Goal: Task Accomplishment & Management: Use online tool/utility

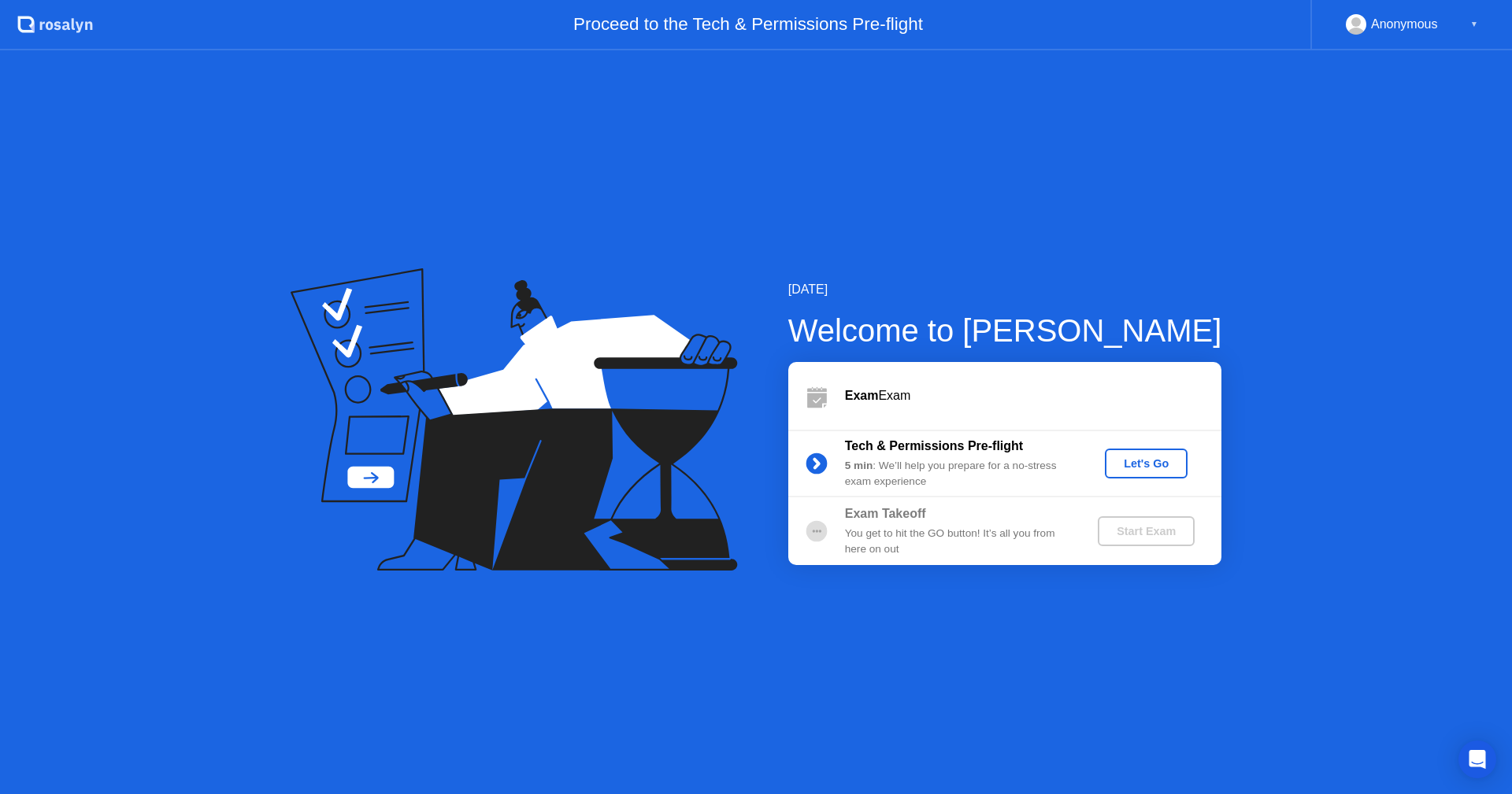
click at [1165, 457] on div "Let's Go" at bounding box center [1147, 463] width 70 height 12
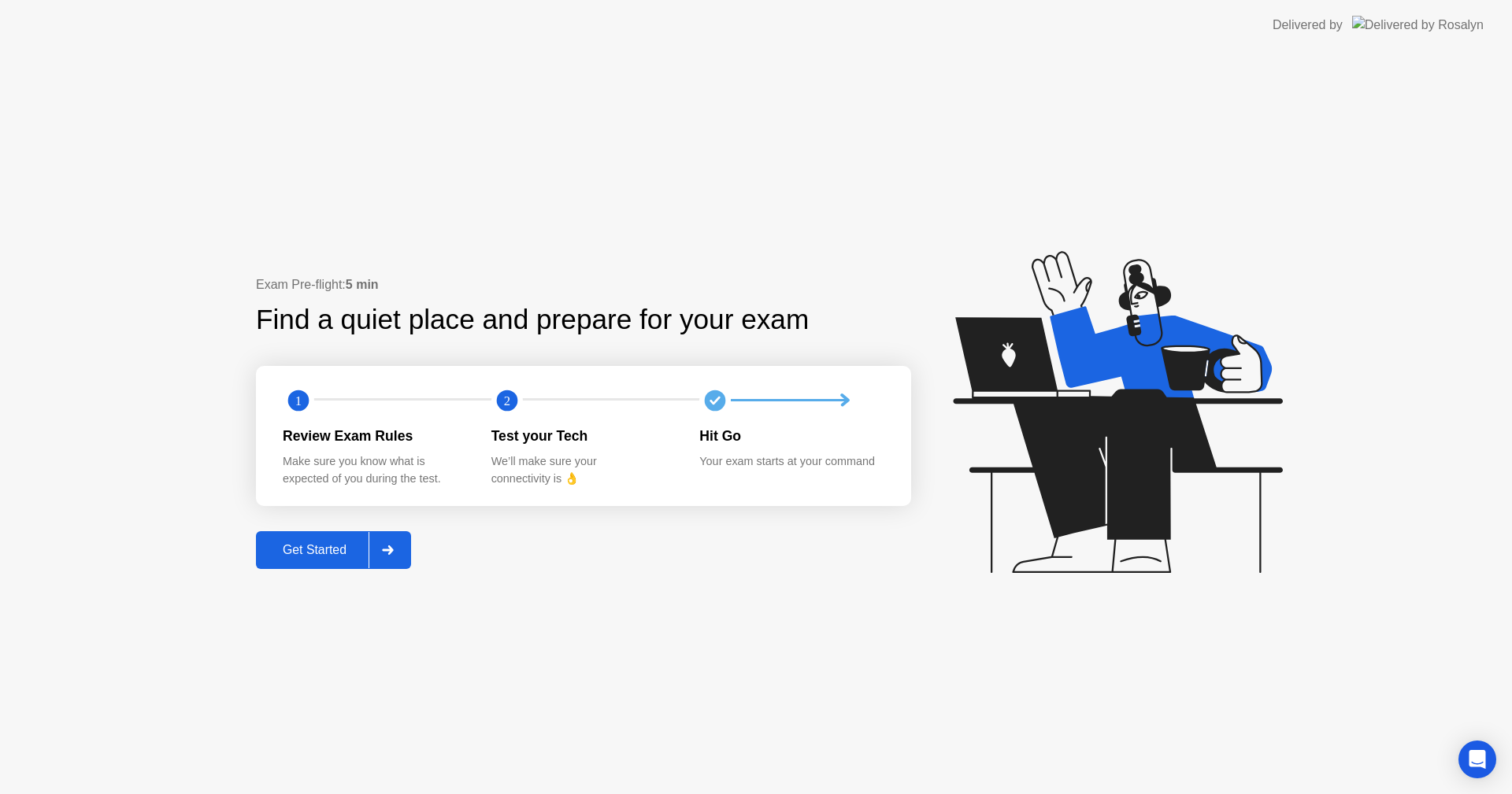
click at [733, 196] on div "Exam Pre-flight: 5 min Find a quiet place and prepare for your exam 1 2 Review …" at bounding box center [756, 422] width 1512 height 744
click at [311, 555] on div "Get Started" at bounding box center [314, 550] width 108 height 14
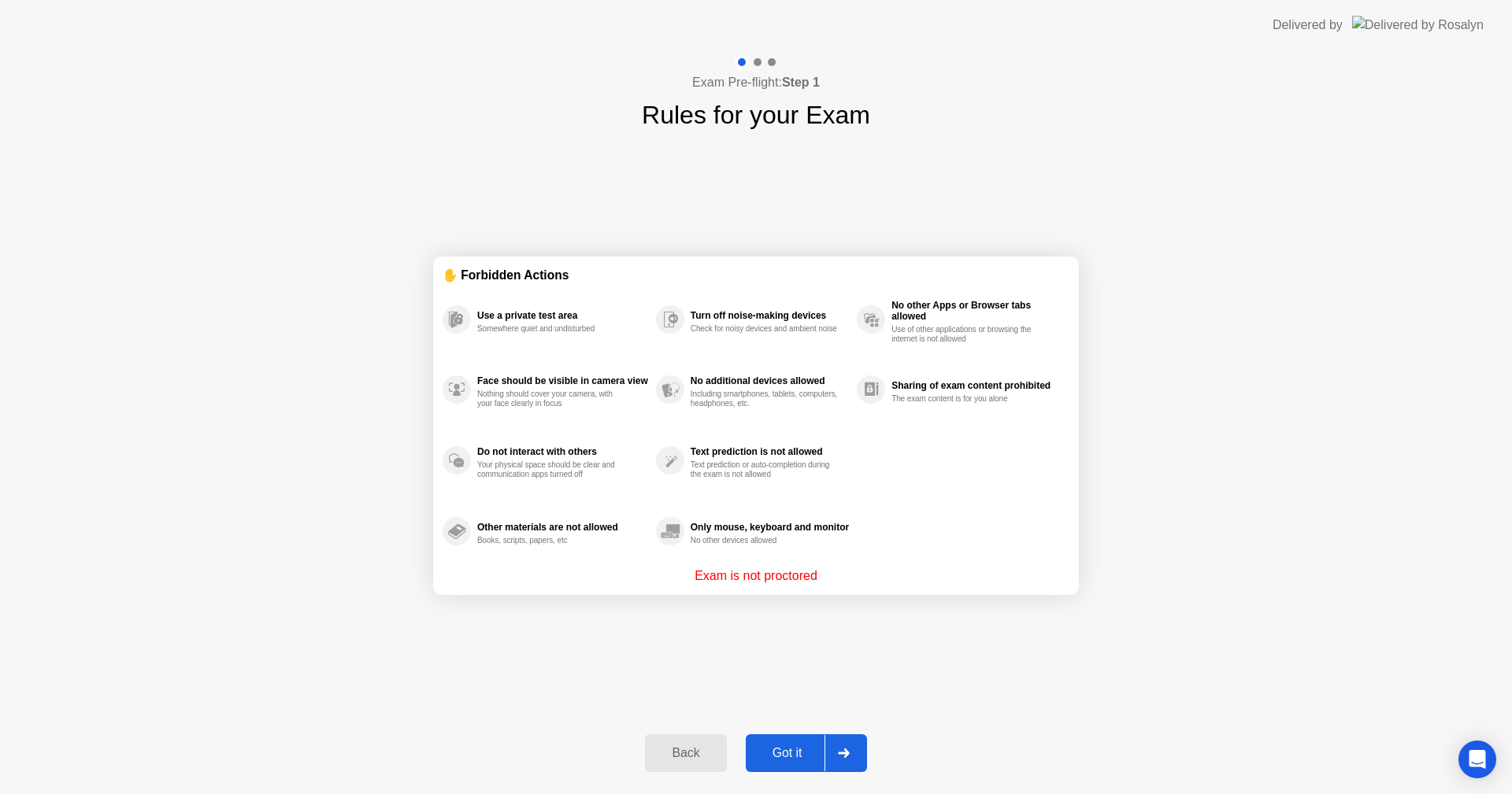
click at [792, 752] on div "Got it" at bounding box center [788, 753] width 74 height 14
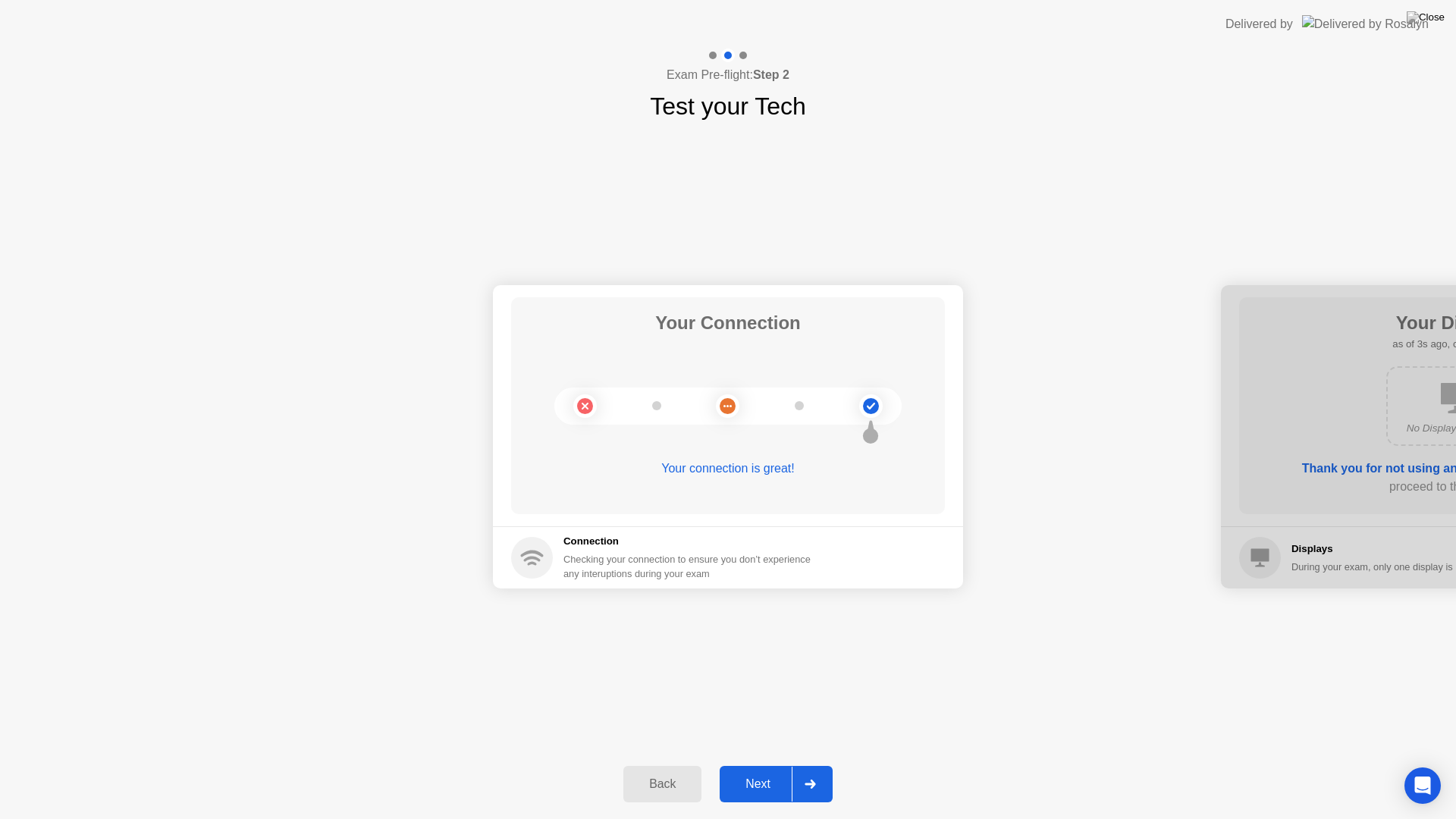
click at [758, 765] on div "Next" at bounding box center [758, 784] width 67 height 14
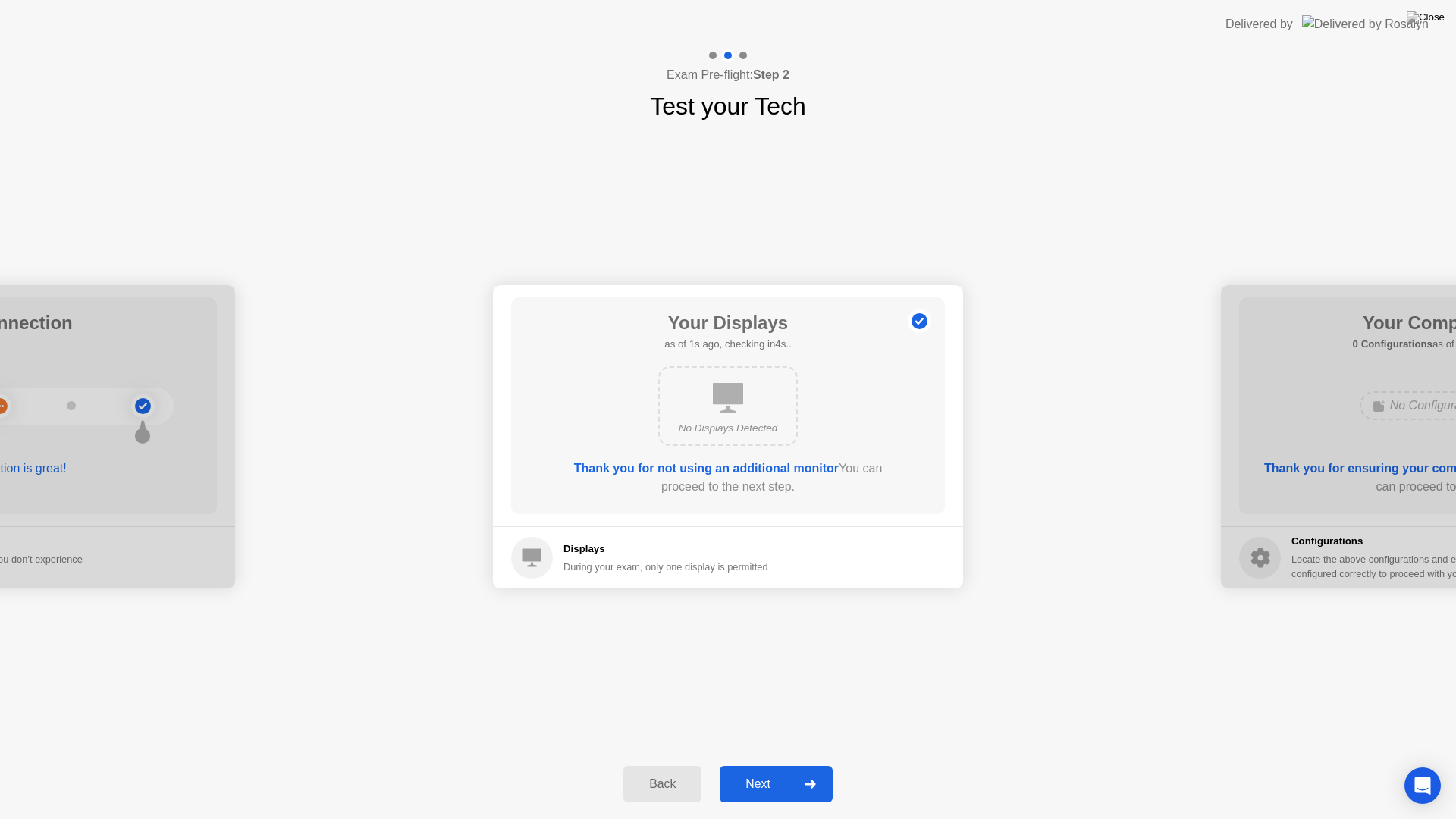
click at [758, 765] on div "Next" at bounding box center [758, 784] width 67 height 14
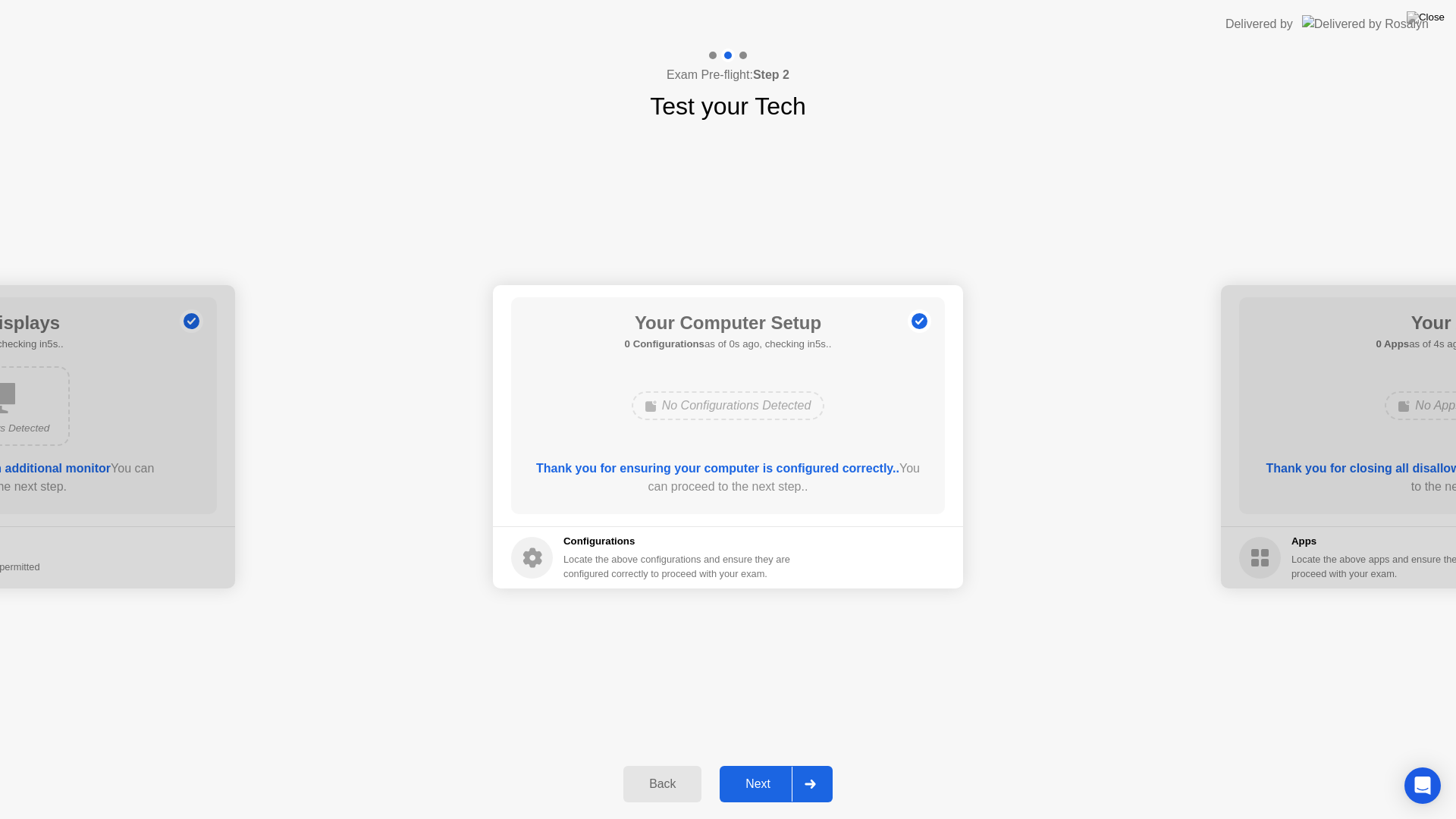
click at [758, 765] on div "Next" at bounding box center [758, 784] width 67 height 14
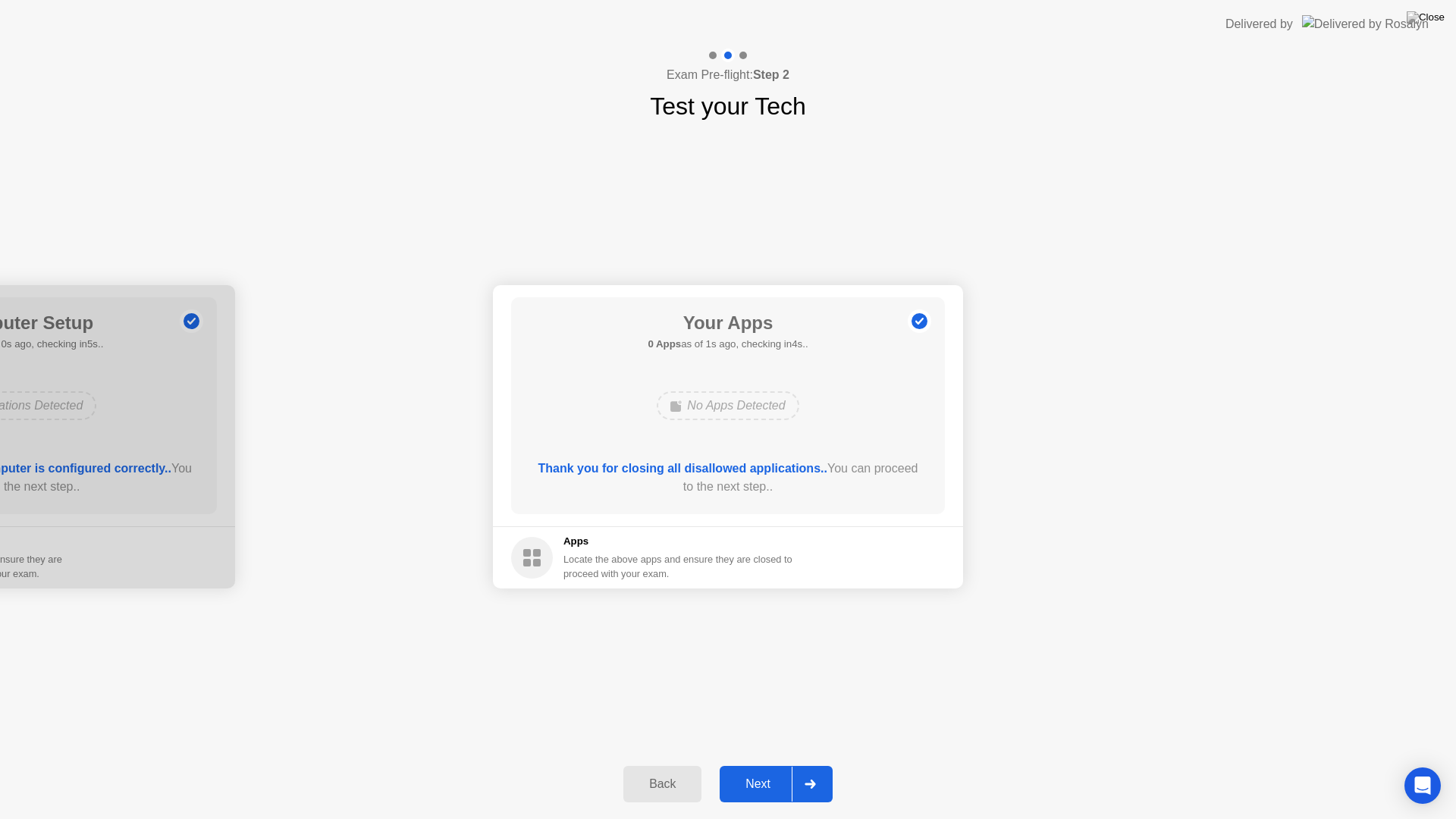
click at [759, 765] on div "Next" at bounding box center [758, 784] width 67 height 14
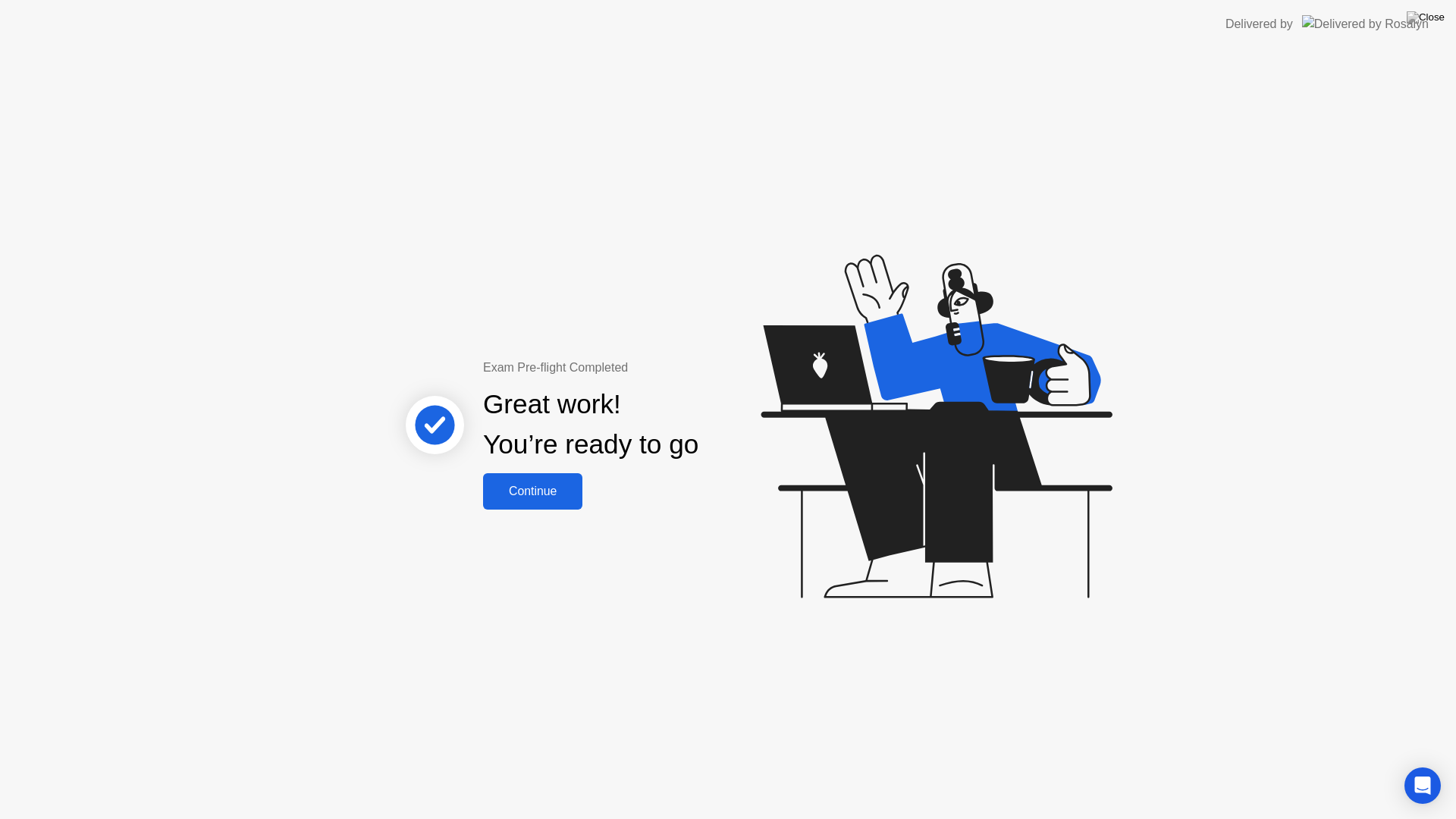
click at [543, 507] on button "Continue" at bounding box center [532, 492] width 99 height 36
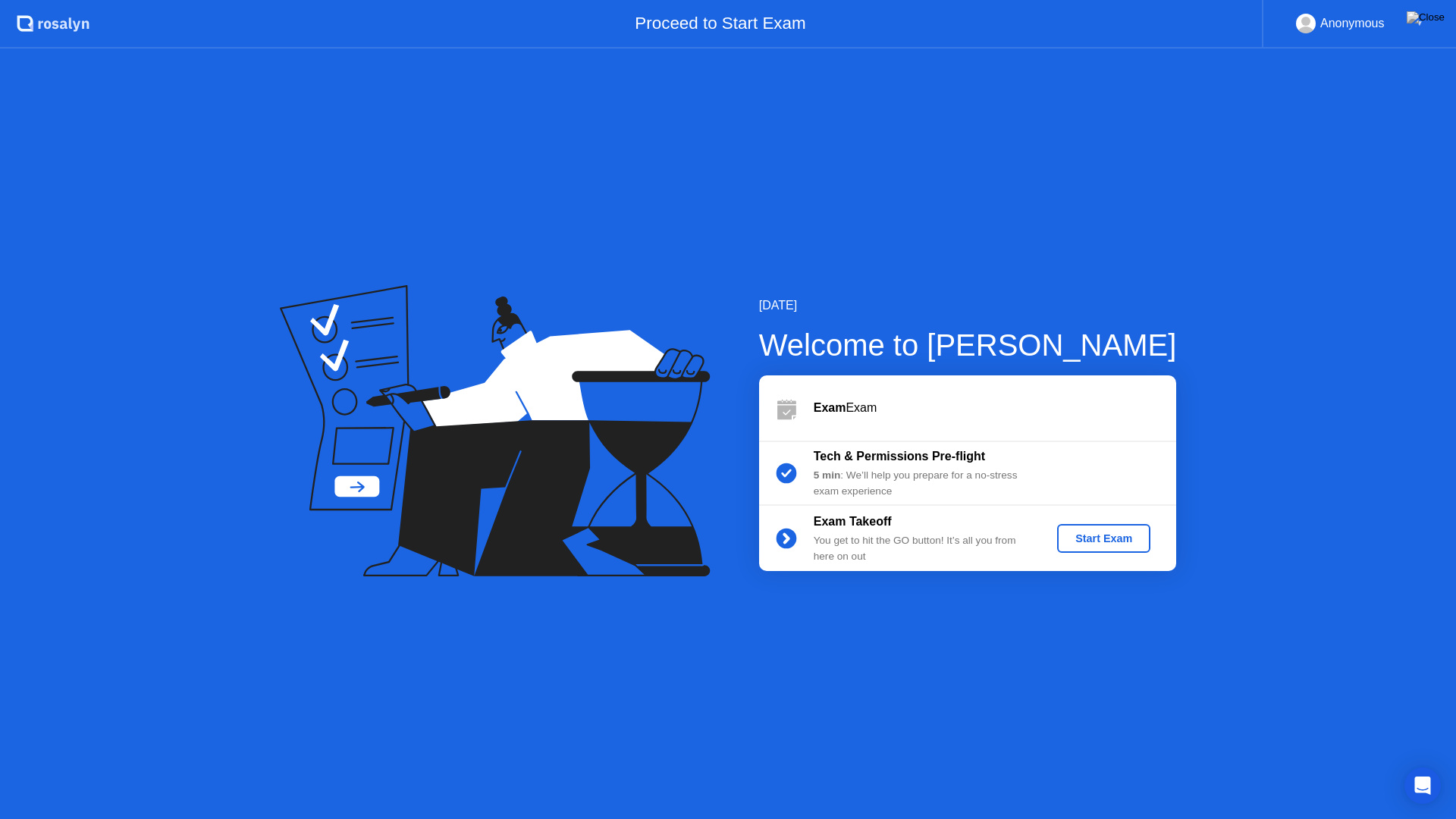
click at [1120, 536] on div "Start Exam" at bounding box center [1103, 538] width 81 height 12
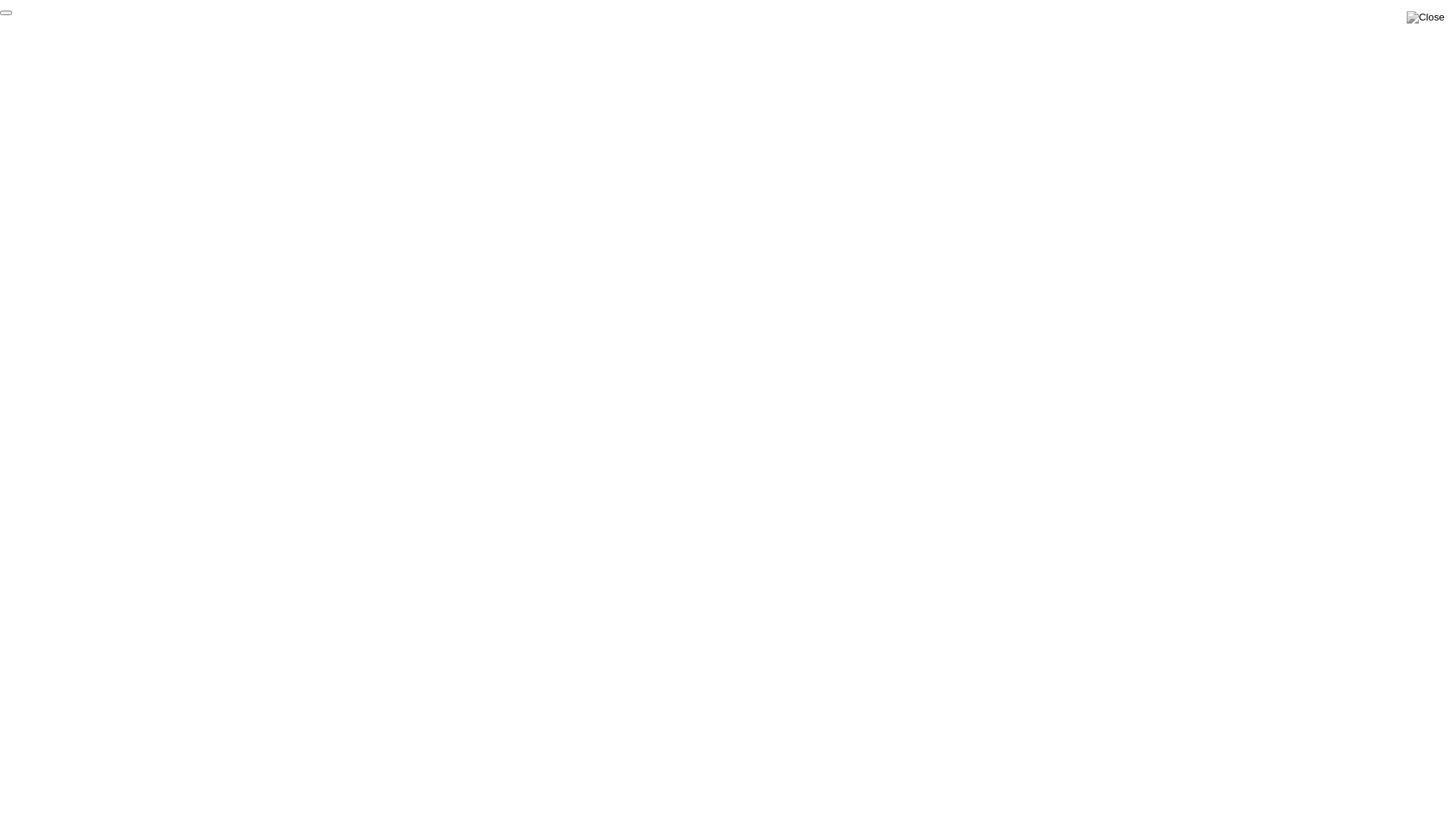
click div "End Proctoring Session"
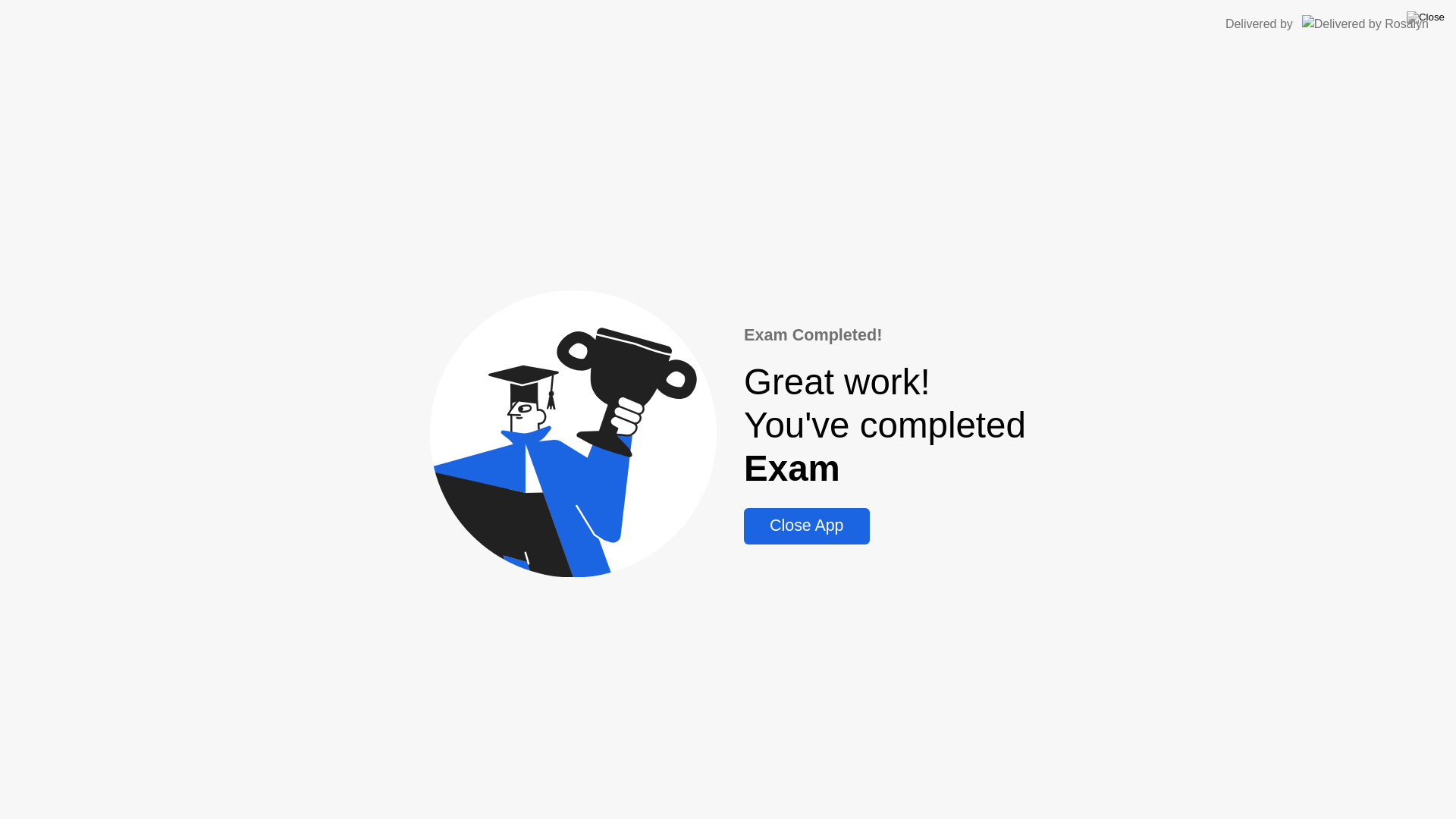
click at [828, 527] on div "Close App" at bounding box center [806, 526] width 116 height 19
